Goal: Use online tool/utility: Use online tool/utility

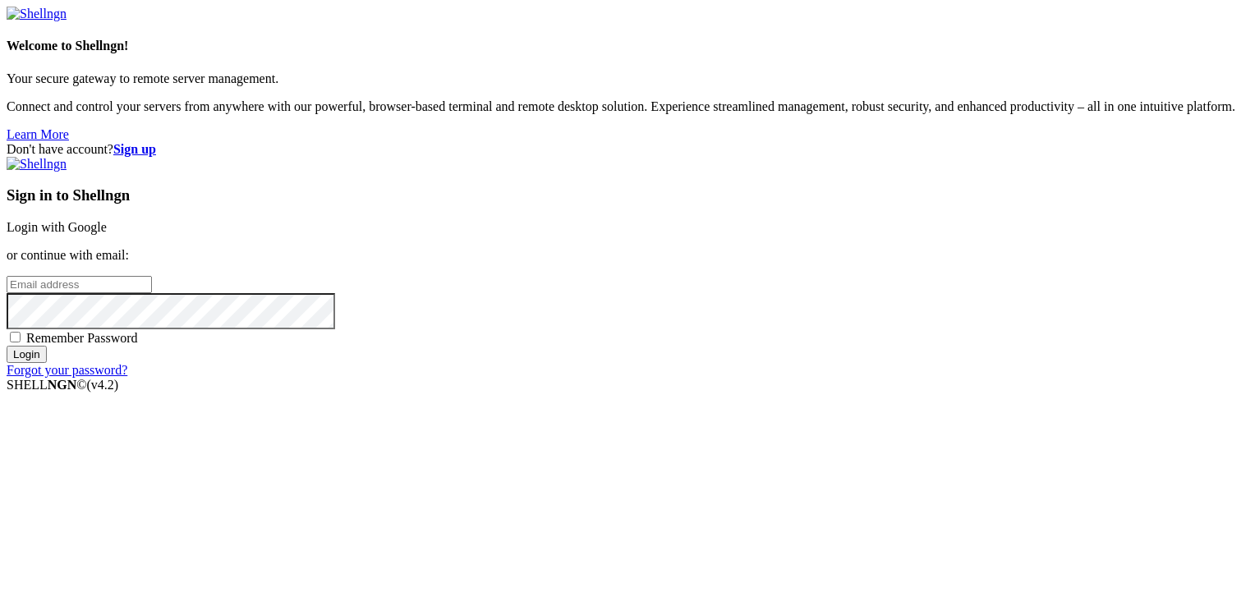
type input "root"
click at [107, 220] on link "Login with Google" at bounding box center [57, 227] width 100 height 14
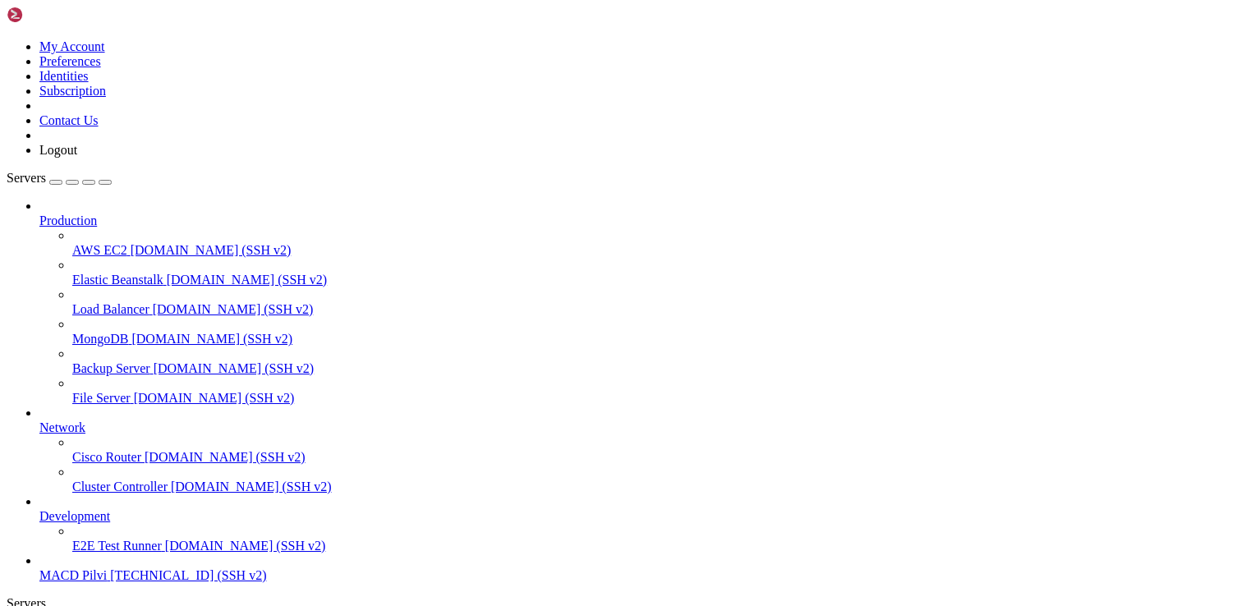
scroll to position [56, 0]
click at [107, 568] on span "MACD Pilvi" at bounding box center [72, 575] width 67 height 14
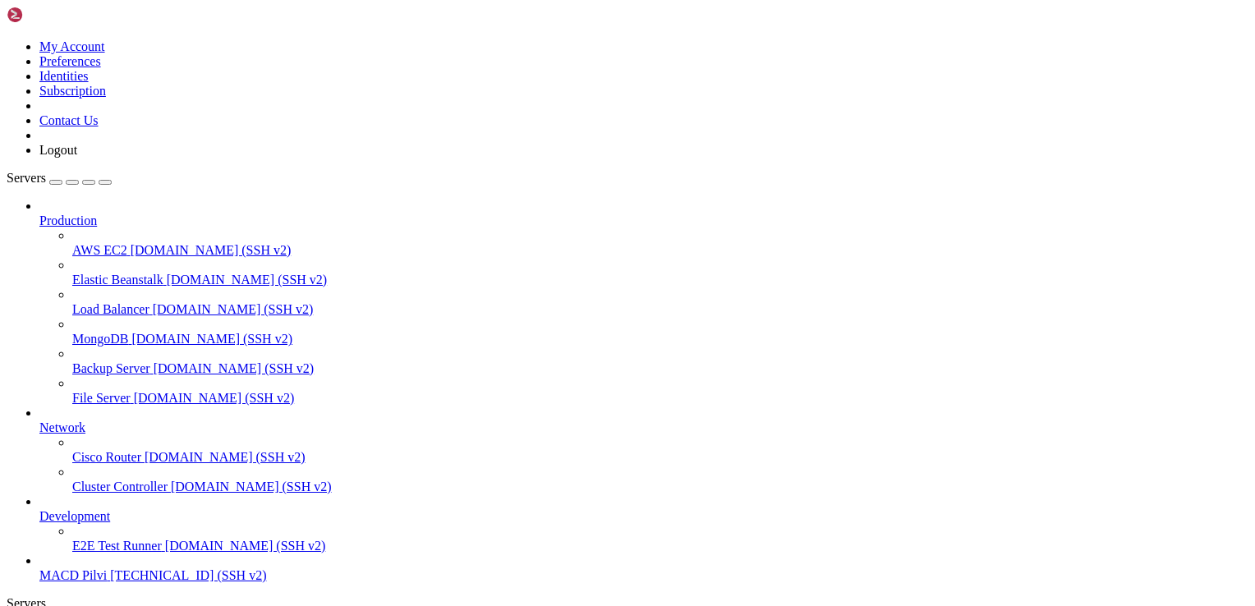
drag, startPoint x: 517, startPoint y: 1257, endPoint x: 944, endPoint y: 1358, distance: 438.8
